Goal: Information Seeking & Learning: Check status

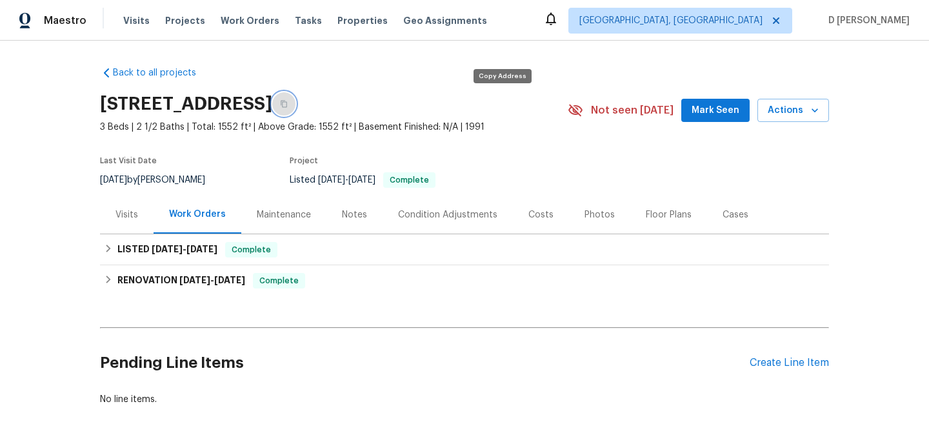
click at [288, 105] on icon "button" at bounding box center [284, 104] width 8 height 8
click at [124, 219] on div "Visits" at bounding box center [126, 214] width 23 height 13
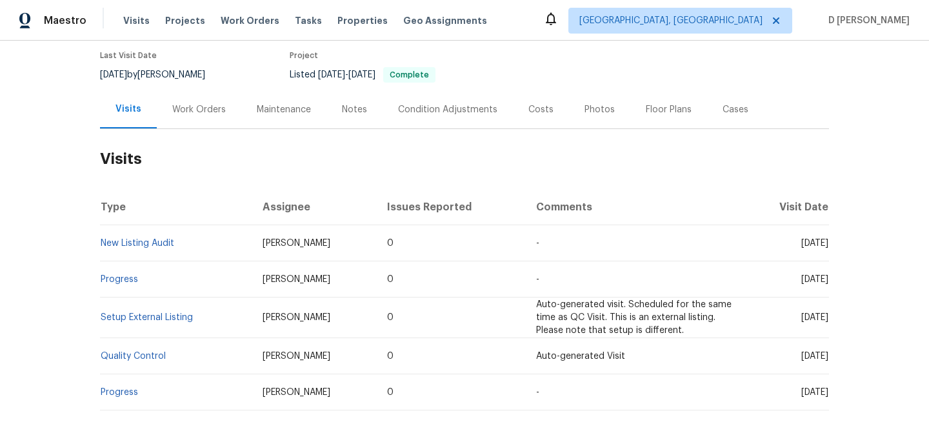
scroll to position [108, 0]
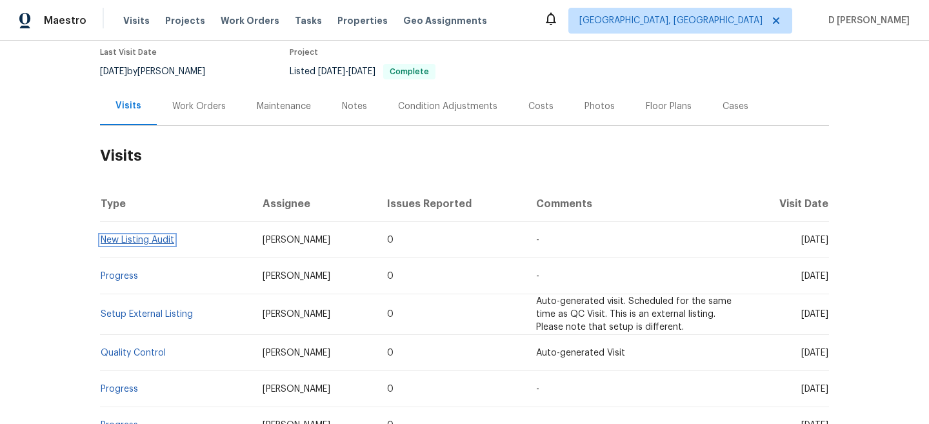
click at [144, 241] on link "New Listing Audit" at bounding box center [138, 239] width 74 height 9
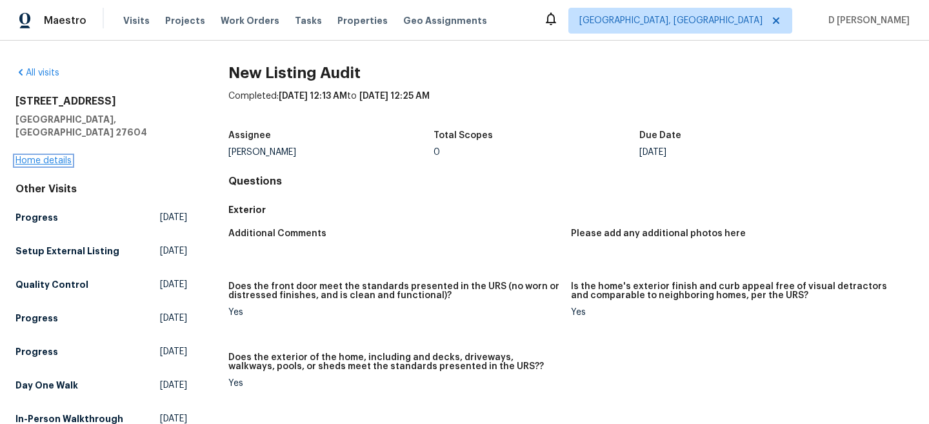
click at [46, 156] on link "Home details" at bounding box center [43, 160] width 56 height 9
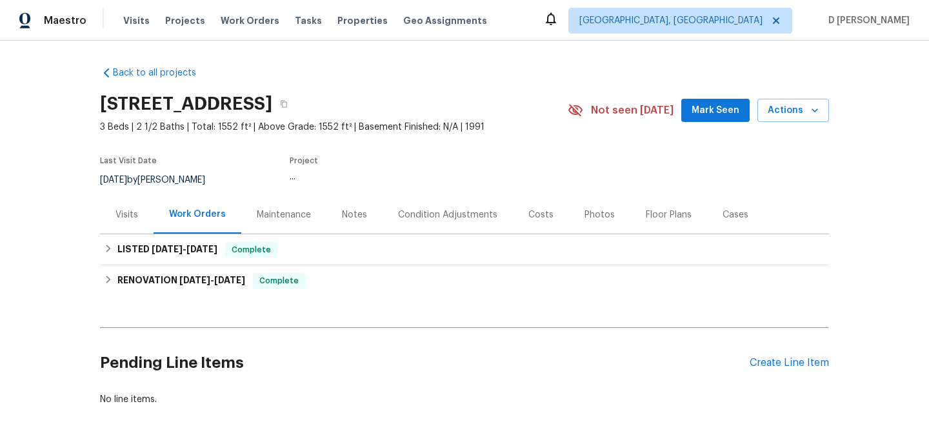
click at [131, 212] on div "Visits" at bounding box center [126, 214] width 23 height 13
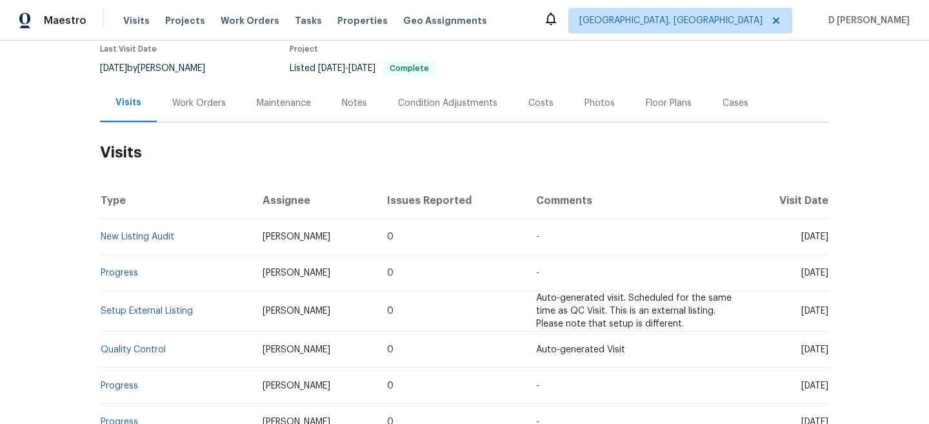
scroll to position [114, 0]
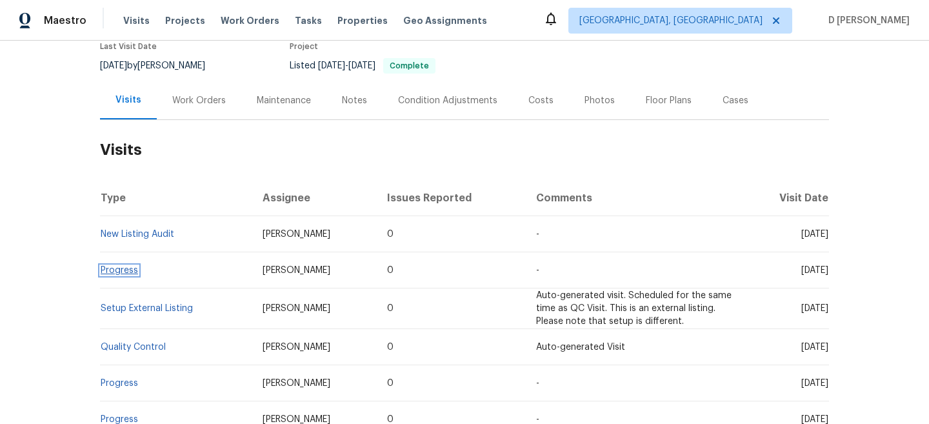
click at [127, 273] on link "Progress" at bounding box center [119, 270] width 37 height 9
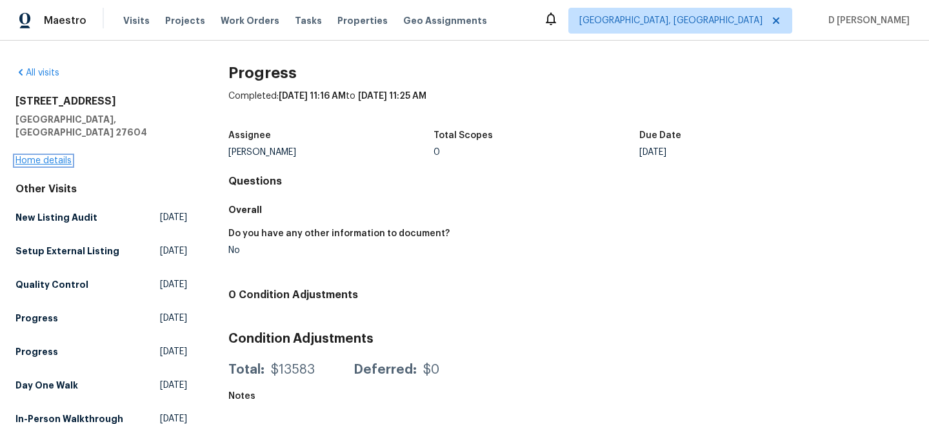
click at [43, 156] on link "Home details" at bounding box center [43, 160] width 56 height 9
